Goal: Transaction & Acquisition: Purchase product/service

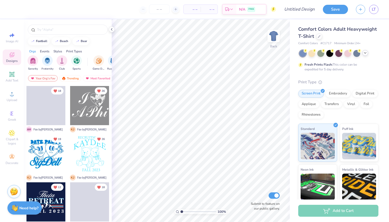
click at [367, 55] on icon at bounding box center [365, 53] width 4 height 4
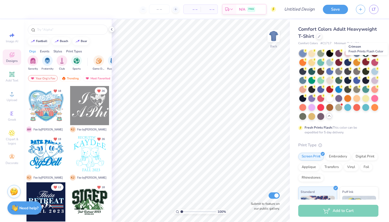
click at [367, 63] on div at bounding box center [365, 62] width 7 height 7
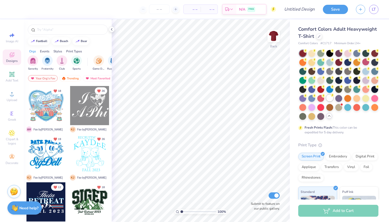
click at [328, 100] on div at bounding box center [329, 98] width 7 height 7
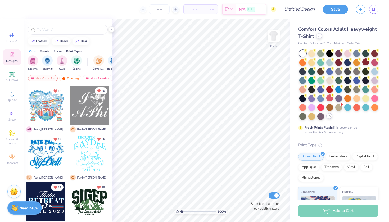
click at [320, 37] on icon at bounding box center [319, 36] width 3 height 3
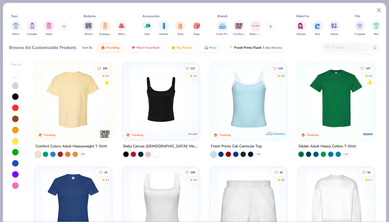
scroll to position [101, 0]
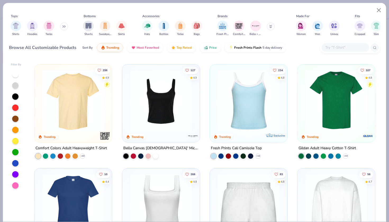
click at [95, 102] on img at bounding box center [73, 101] width 67 height 62
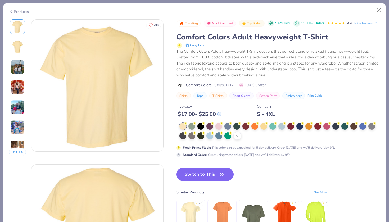
click at [239, 135] on icon at bounding box center [237, 136] width 4 height 4
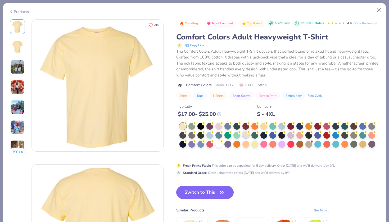
click at [247, 135] on div at bounding box center [245, 134] width 7 height 7
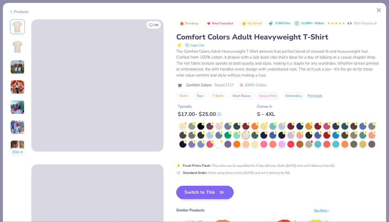
click at [212, 190] on button "Switch to This" at bounding box center [204, 192] width 57 height 13
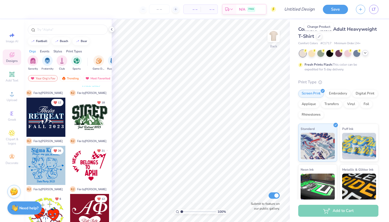
scroll to position [85, 0]
click at [84, 166] on div at bounding box center [89, 165] width 39 height 39
click at [65, 31] on input "text" at bounding box center [71, 29] width 68 height 5
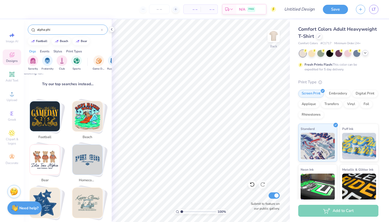
scroll to position [68, 0]
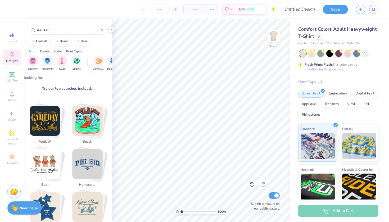
click at [89, 155] on img "Stack Card Button homecoming" at bounding box center [88, 164] width 30 height 30
type input "homecoming"
click at [87, 159] on img "Stack Card Button homecoming" at bounding box center [88, 164] width 30 height 30
click at [91, 169] on img "Stack Card Button homecoming" at bounding box center [88, 164] width 30 height 30
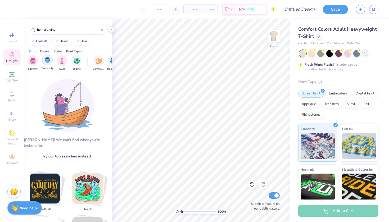
scroll to position [0, 0]
click at [35, 62] on img "filter for Sorority" at bounding box center [33, 60] width 6 height 6
click at [101, 28] on div at bounding box center [102, 29] width 2 height 5
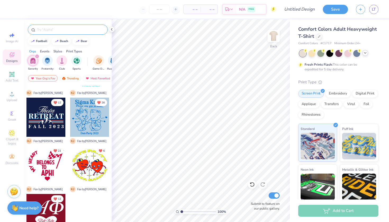
scroll to position [85, 0]
click at [51, 75] on div "Your Org's Fav" at bounding box center [43, 78] width 30 height 6
click at [71, 78] on div "Trending" at bounding box center [70, 78] width 22 height 6
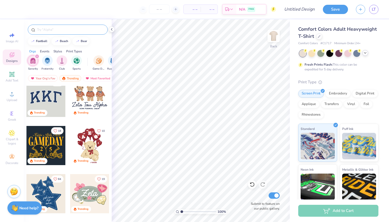
scroll to position [6, 0]
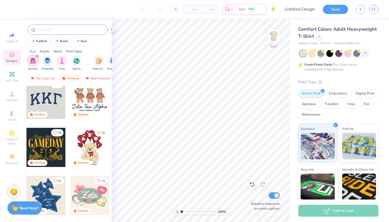
click at [93, 106] on div at bounding box center [89, 99] width 39 height 39
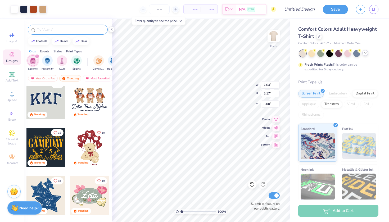
type input "4.19"
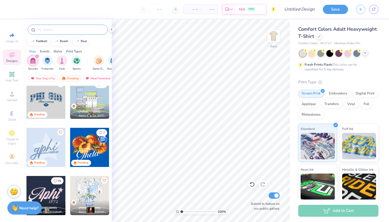
scroll to position [297, 0]
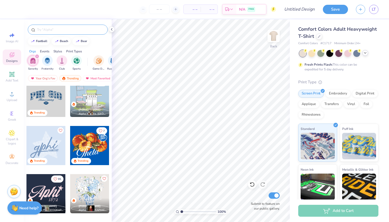
click at [47, 143] on div at bounding box center [45, 145] width 39 height 39
type input "3.40"
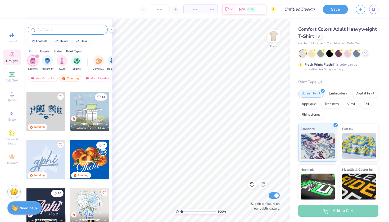
scroll to position [280, 0]
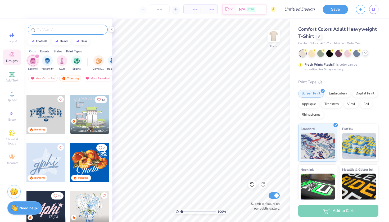
click at [50, 166] on div at bounding box center [45, 162] width 39 height 39
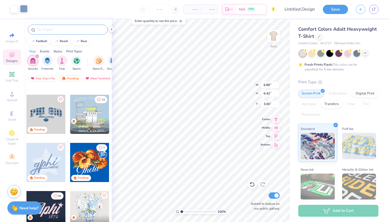
click at [26, 9] on div at bounding box center [23, 8] width 7 height 7
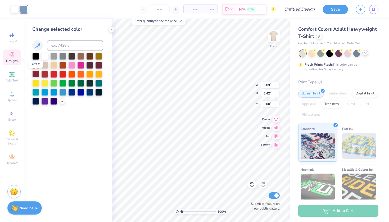
click at [37, 76] on div at bounding box center [35, 73] width 7 height 7
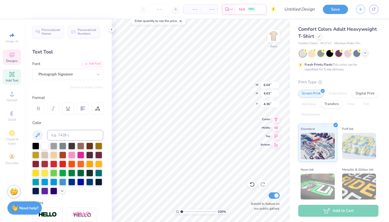
type textarea "aphi"
type input "2.19"
type input "0.47"
type input "7.07"
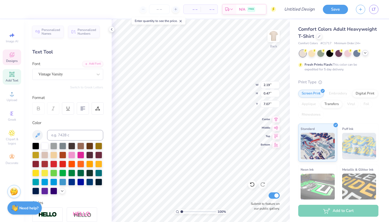
type textarea "red dress gala"
type input "7.29"
click at [14, 53] on icon at bounding box center [14, 53] width 2 height 2
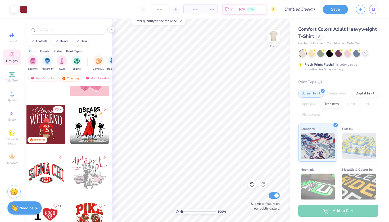
scroll to position [1909, 0]
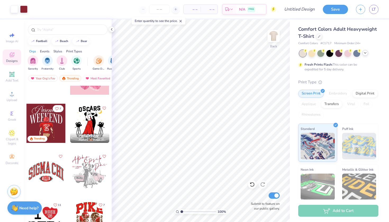
click at [50, 124] on div at bounding box center [45, 123] width 39 height 39
type input "9.67"
